Goal: Task Accomplishment & Management: Manage account settings

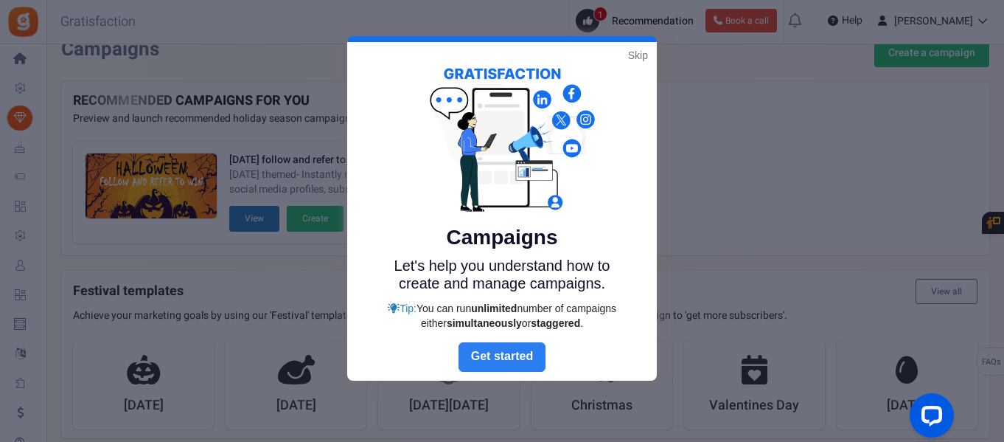
scroll to position [16, 0]
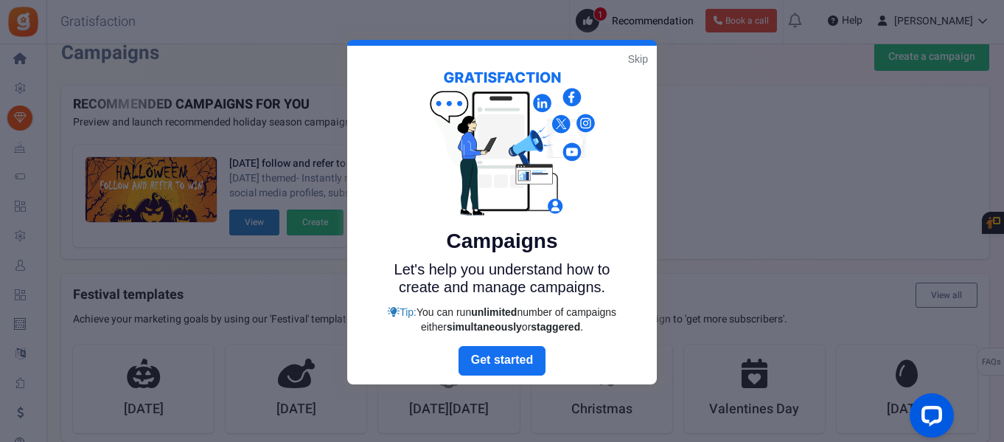
click at [636, 60] on link "Skip" at bounding box center [638, 59] width 20 height 15
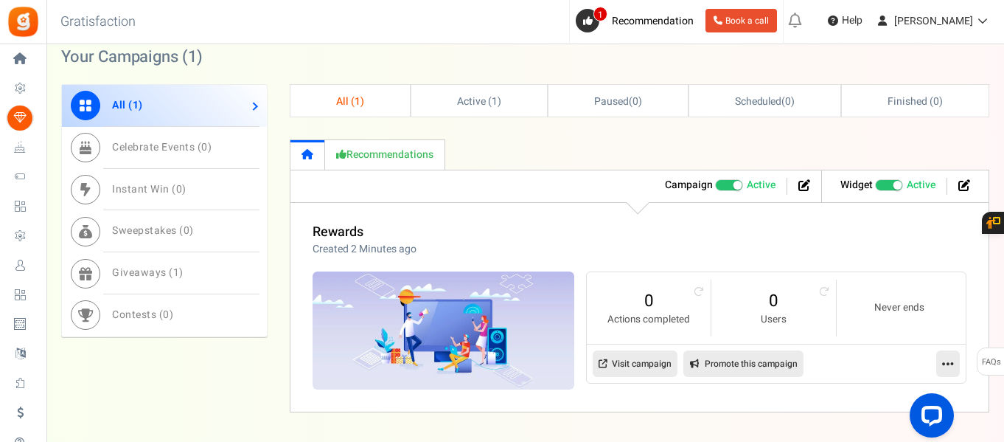
scroll to position [455, 0]
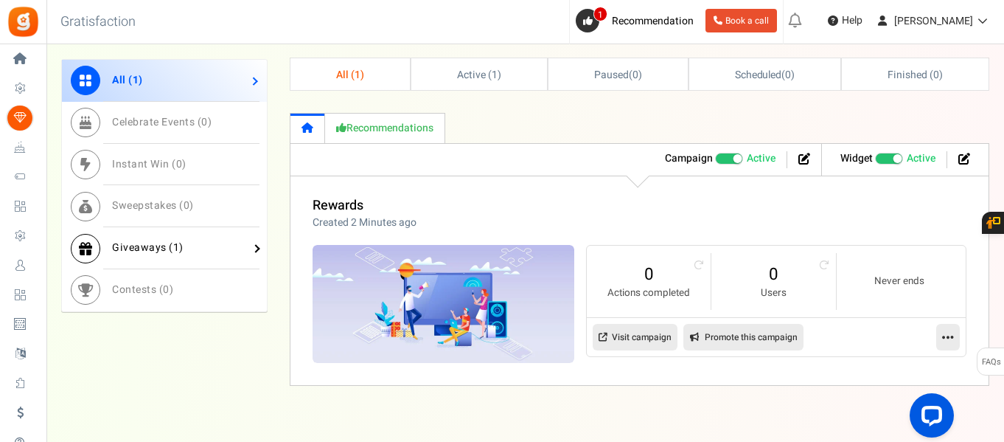
click at [230, 238] on link "Giveaways ( 1 )" at bounding box center [164, 248] width 205 height 42
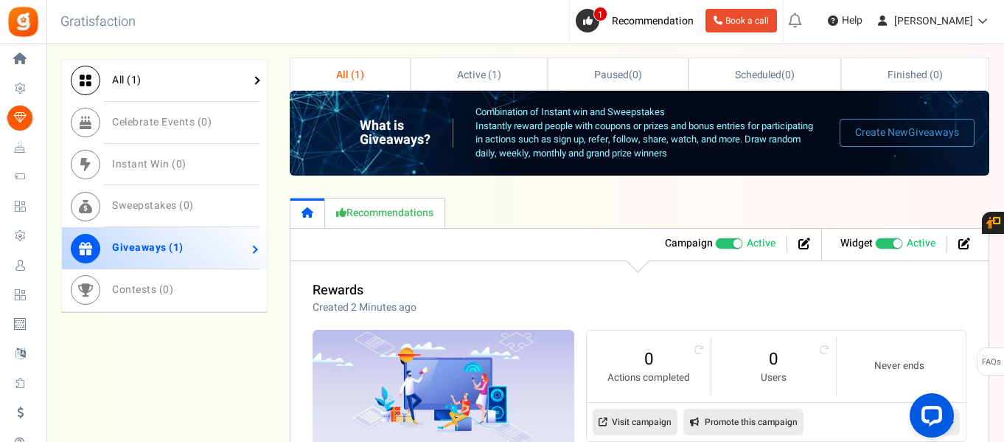
click at [202, 79] on link "All ( 1 )" at bounding box center [164, 81] width 205 height 42
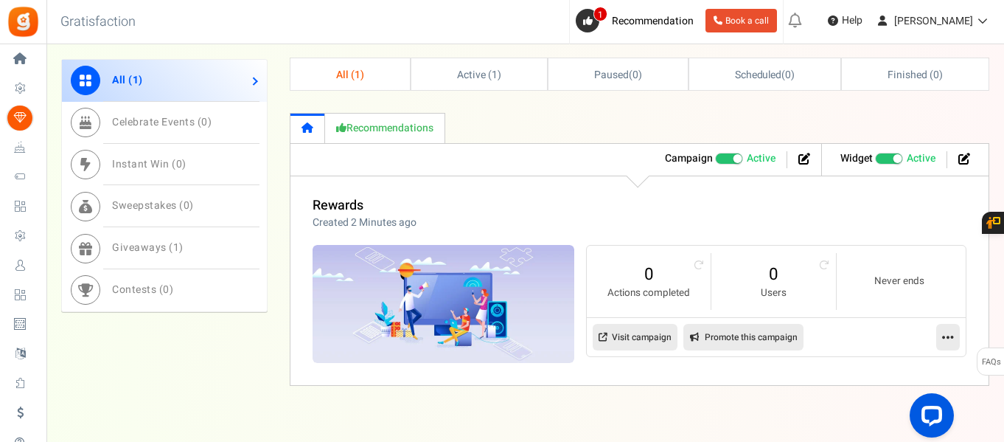
click at [606, 335] on icon at bounding box center [603, 336] width 9 height 9
click at [942, 336] on icon at bounding box center [948, 336] width 12 height 13
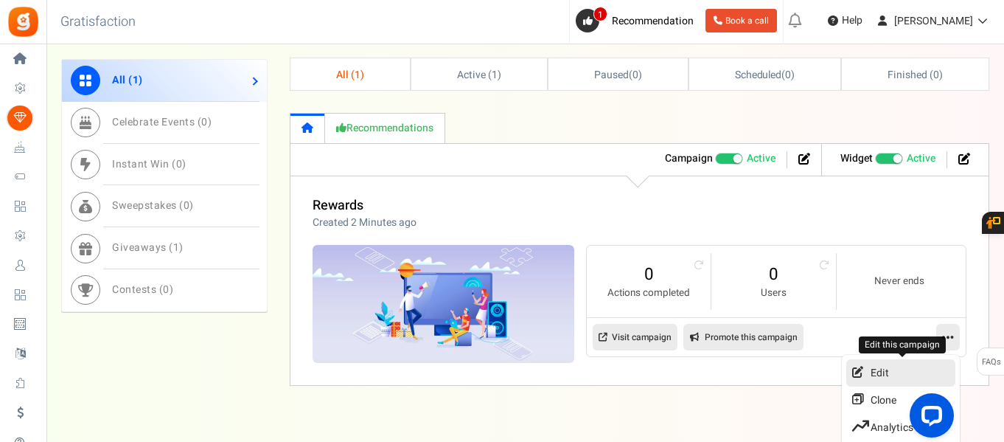
click at [898, 374] on link "Edit" at bounding box center [900, 372] width 109 height 27
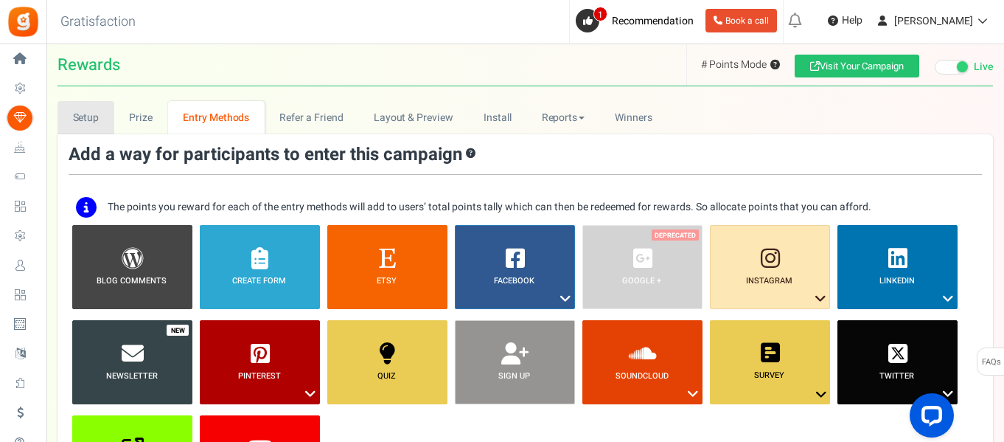
click at [95, 125] on link "Setup" at bounding box center [86, 117] width 57 height 33
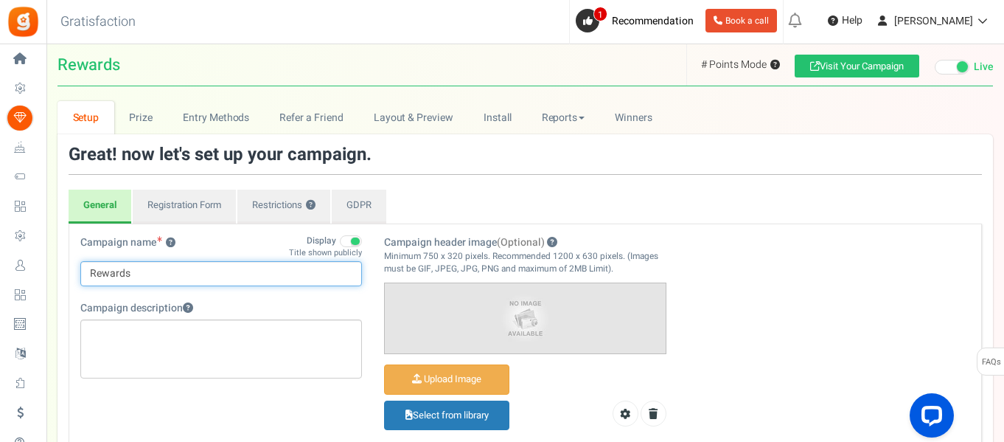
drag, startPoint x: 170, startPoint y: 276, endPoint x: 76, endPoint y: 274, distance: 94.4
click at [76, 274] on div "Campaign name ? Display Title shown publicly Rewards This will be shown to the …" at bounding box center [221, 314] width 304 height 158
type input "MNRCH Points"
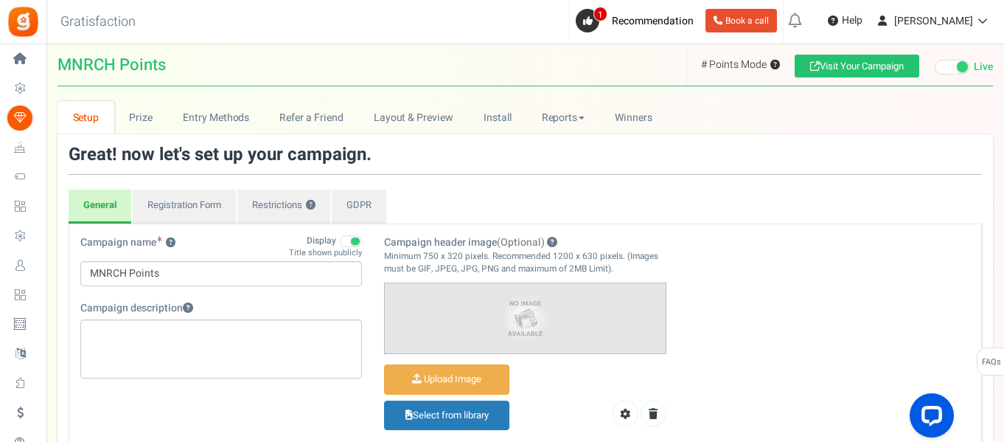
click at [453, 206] on ul "General Registration Form Restrictions ? GDPR" at bounding box center [525, 206] width 913 height 34
click at [217, 206] on link "Registration Form" at bounding box center [184, 206] width 103 height 34
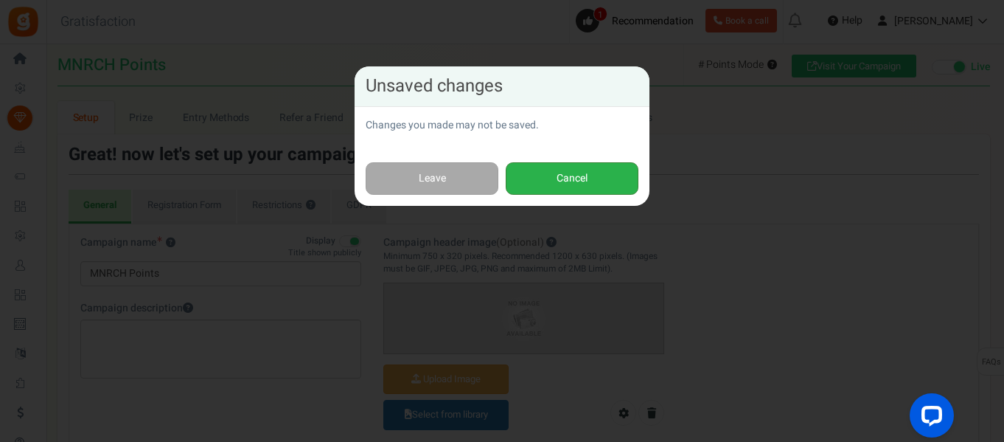
click at [552, 175] on button "Cancel" at bounding box center [572, 178] width 133 height 33
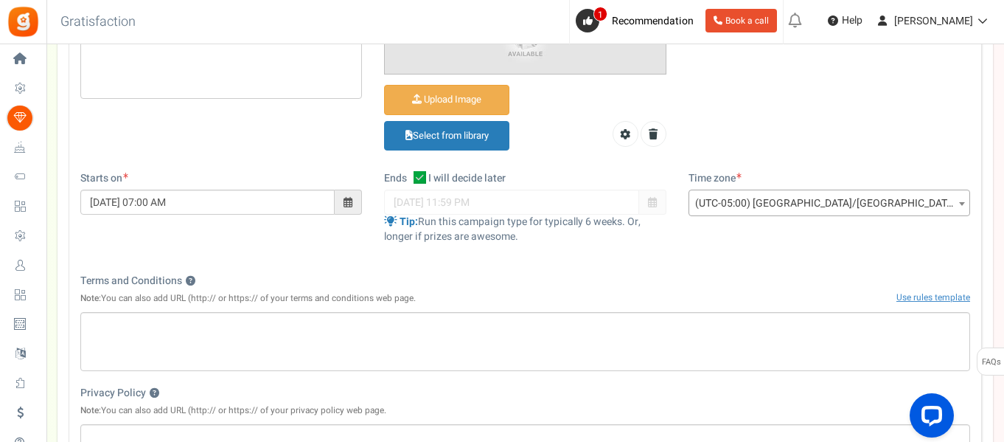
scroll to position [291, 0]
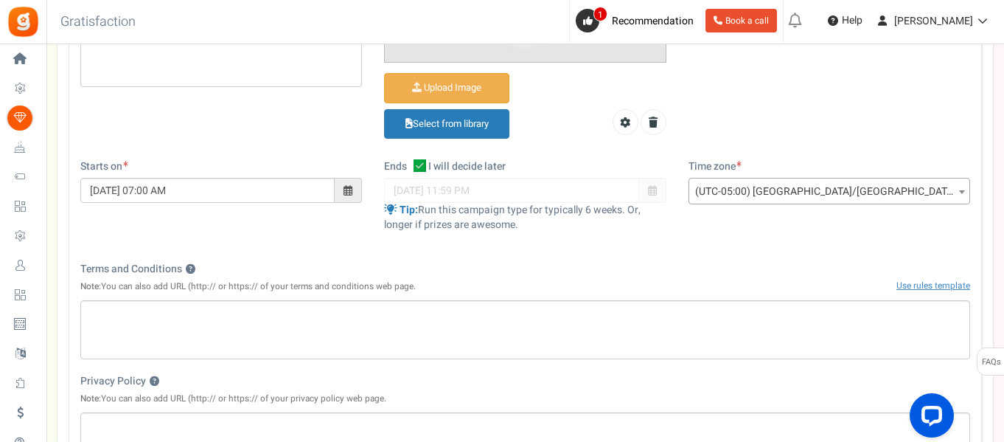
click at [748, 192] on span "(UTC-05:00) [GEOGRAPHIC_DATA]/[GEOGRAPHIC_DATA]" at bounding box center [829, 191] width 280 height 27
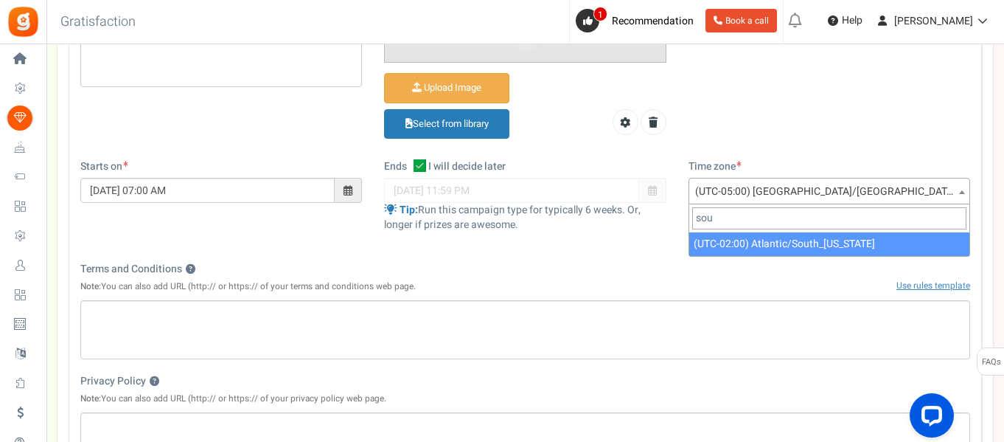
scroll to position [0, 0]
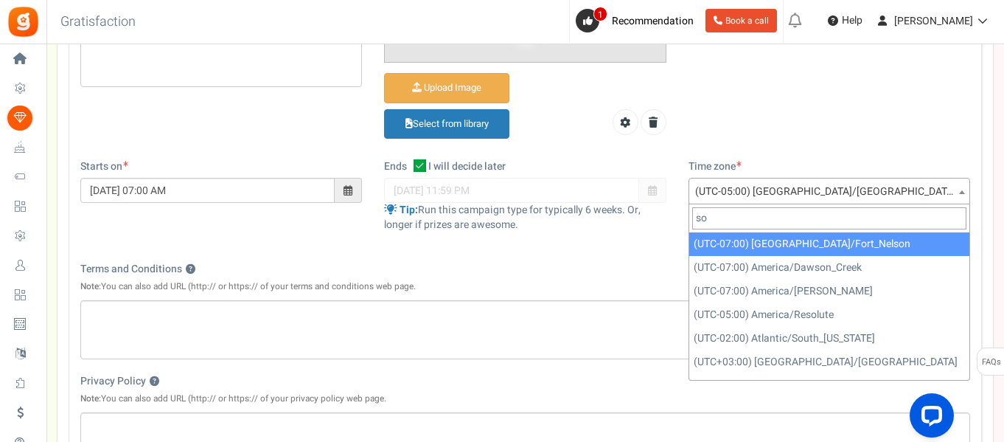
type input "s"
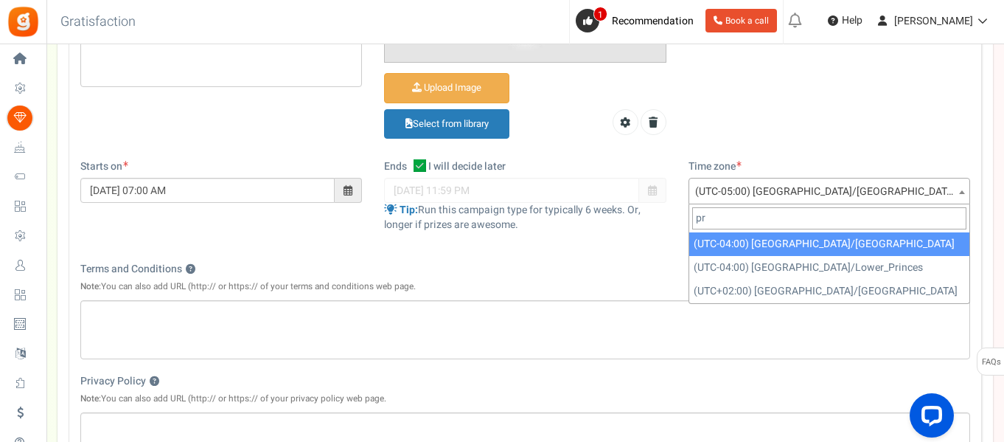
type input "p"
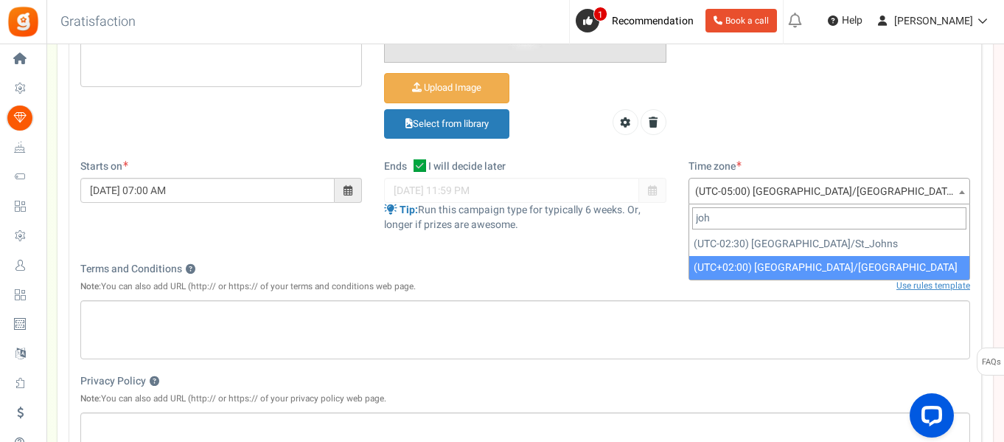
type input "joh"
select select "[GEOGRAPHIC_DATA]/[GEOGRAPHIC_DATA]"
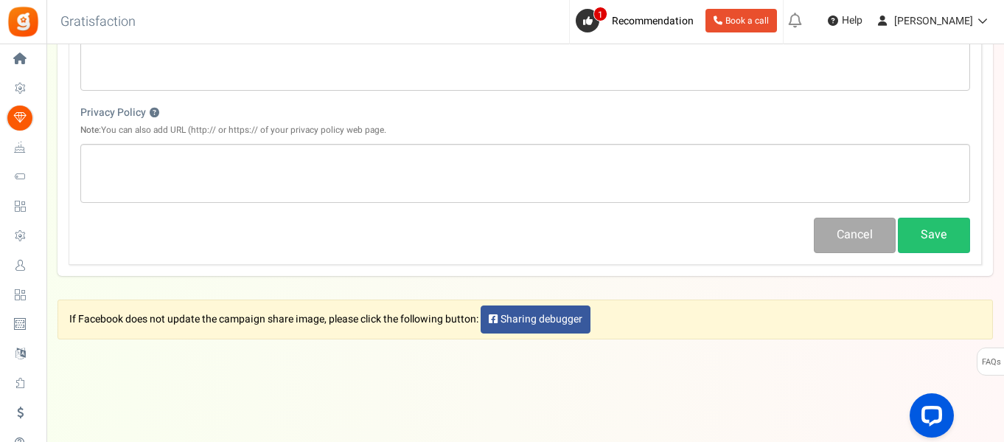
scroll to position [561, 0]
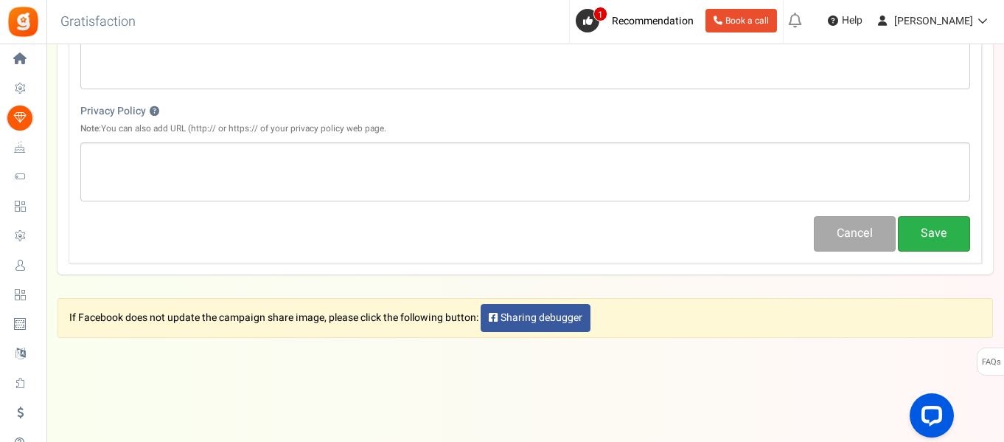
click at [916, 242] on button "Save" at bounding box center [934, 233] width 72 height 35
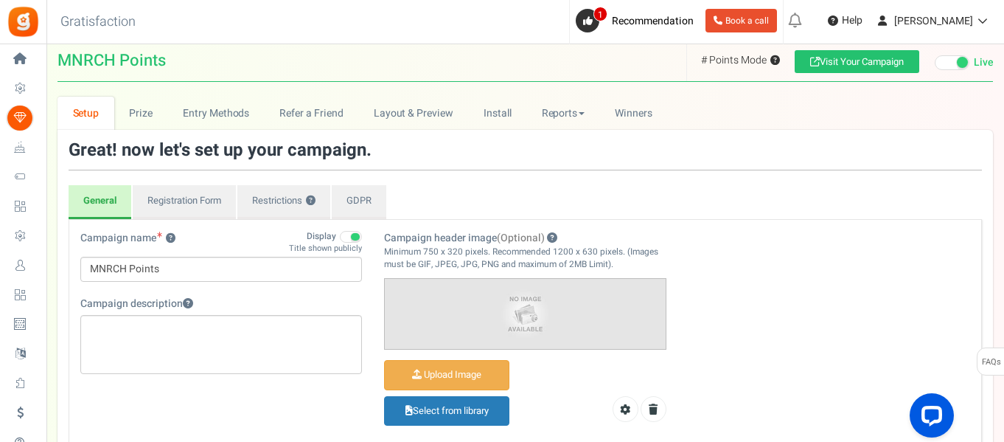
scroll to position [0, 0]
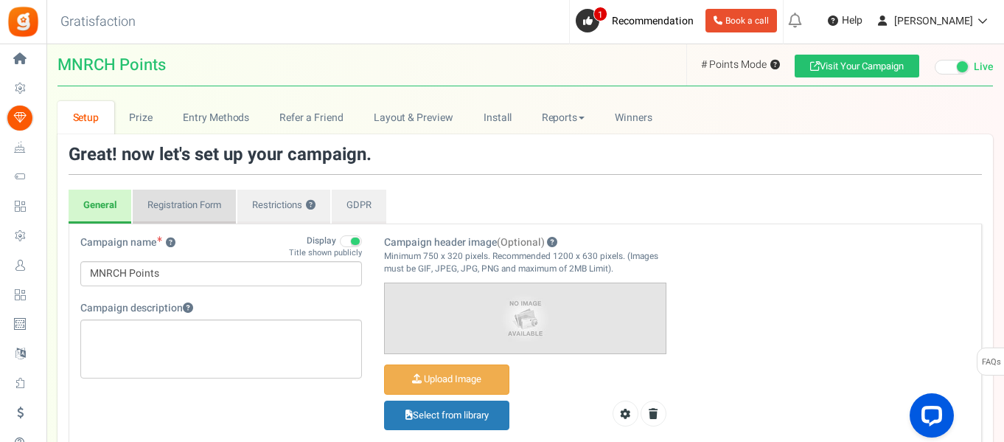
click at [185, 216] on link "Registration Form" at bounding box center [184, 206] width 103 height 34
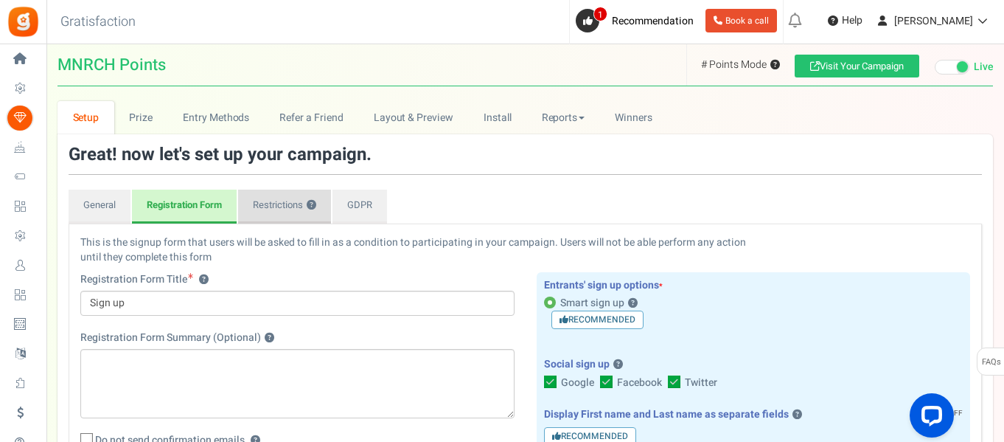
click at [265, 211] on link "Restrictions ?" at bounding box center [284, 206] width 93 height 34
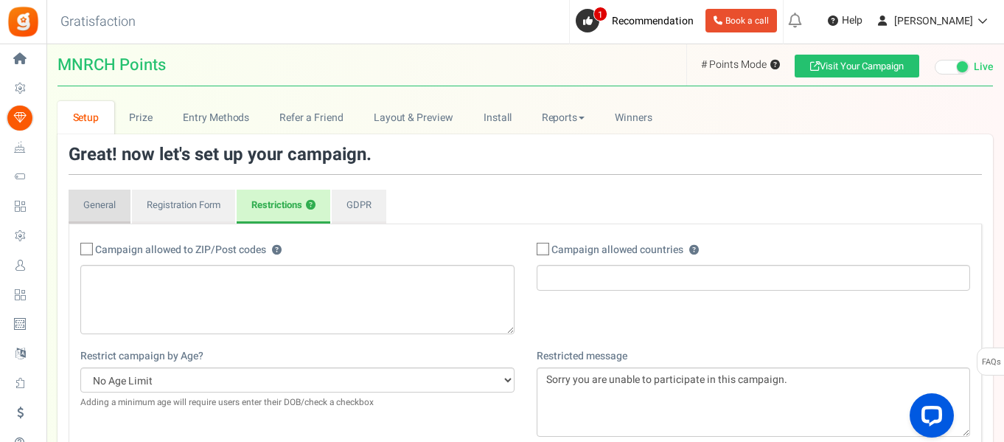
click at [80, 211] on link "General" at bounding box center [100, 206] width 62 height 34
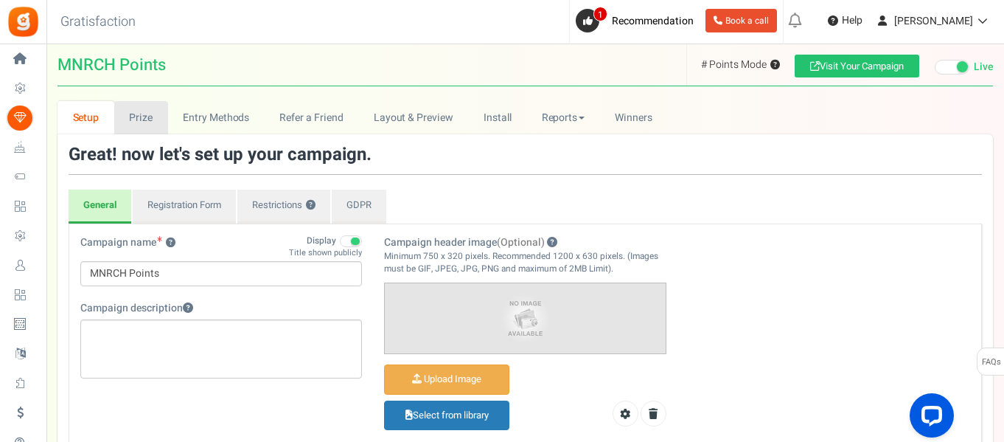
click at [139, 125] on link "Prize" at bounding box center [141, 117] width 54 height 33
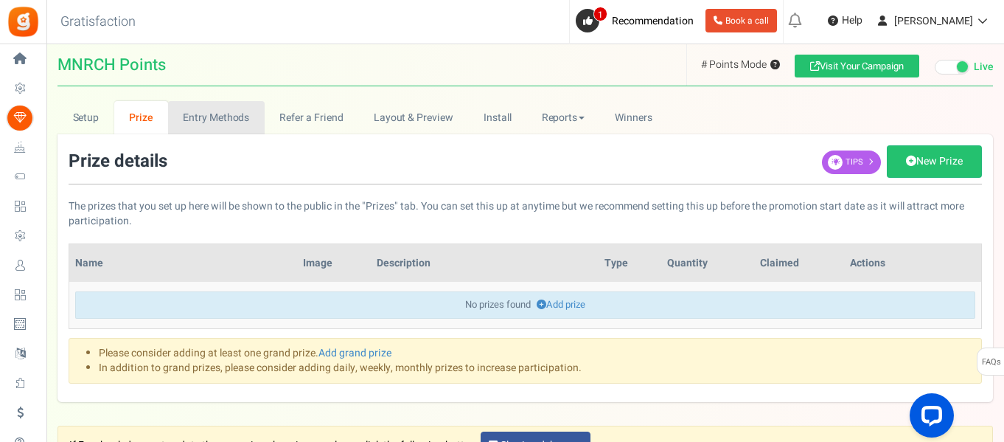
click at [227, 114] on link "Entry Methods" at bounding box center [216, 117] width 97 height 33
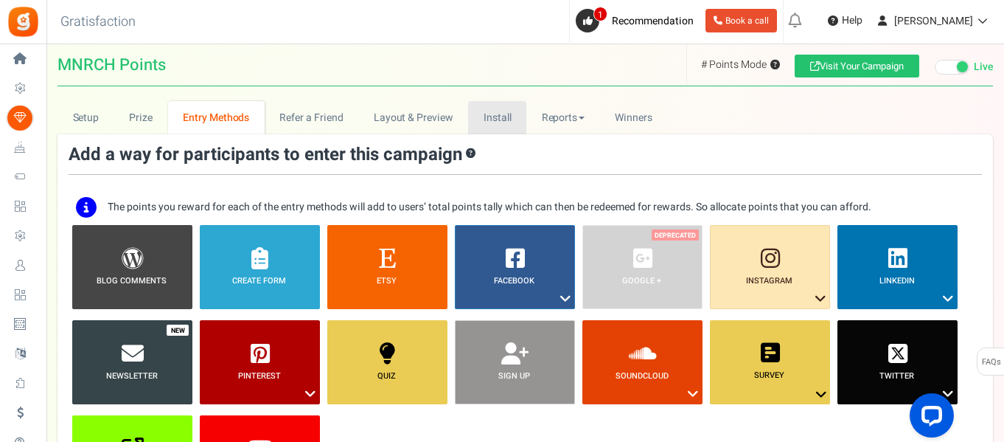
click at [495, 114] on link "Install" at bounding box center [497, 117] width 58 height 33
